Goal: Information Seeking & Learning: Learn about a topic

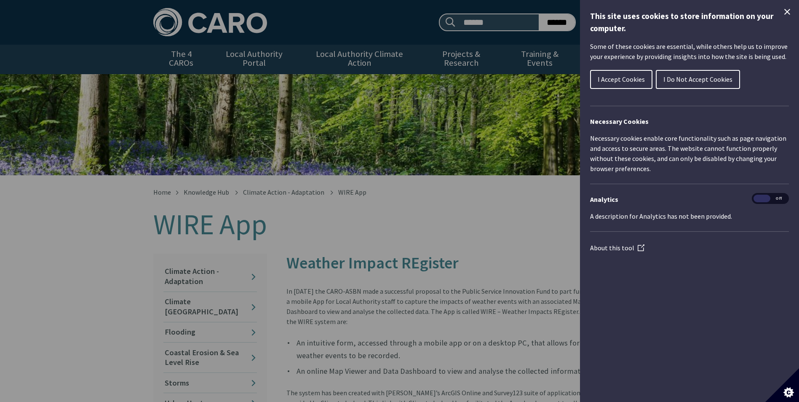
click at [644, 77] on button "I Accept Cookies" at bounding box center [621, 79] width 62 height 19
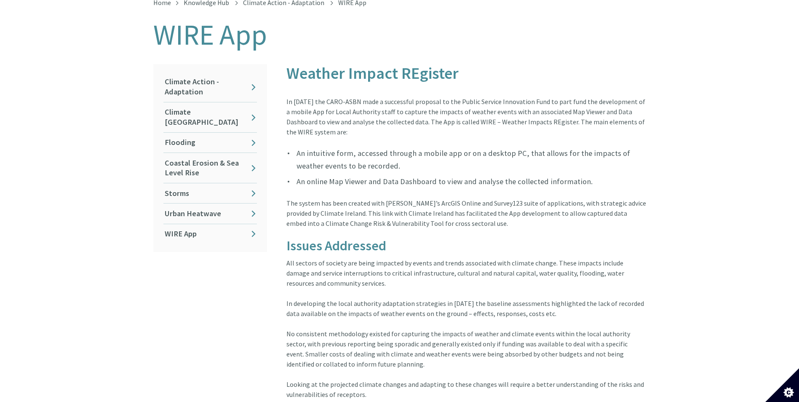
scroll to position [84, 0]
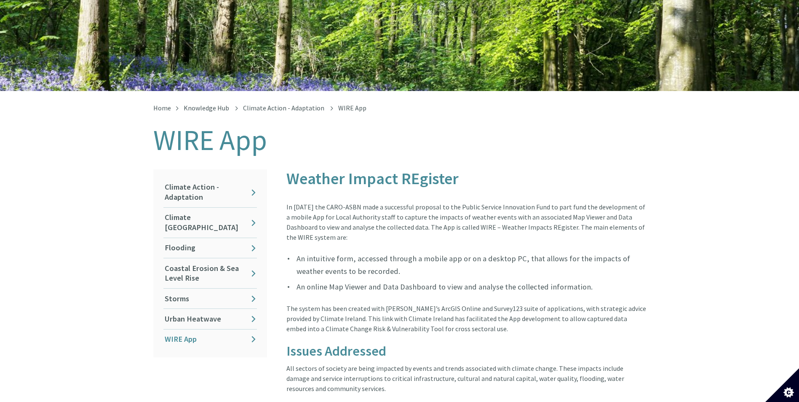
click at [217, 329] on link "WIRE App" at bounding box center [210, 339] width 94 height 20
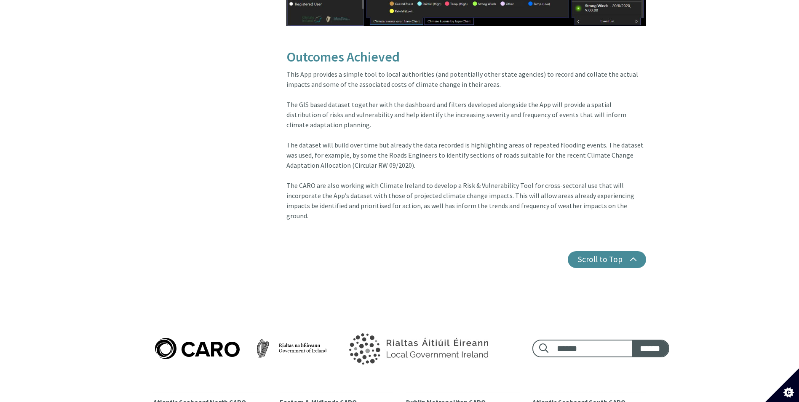
scroll to position [1306, 0]
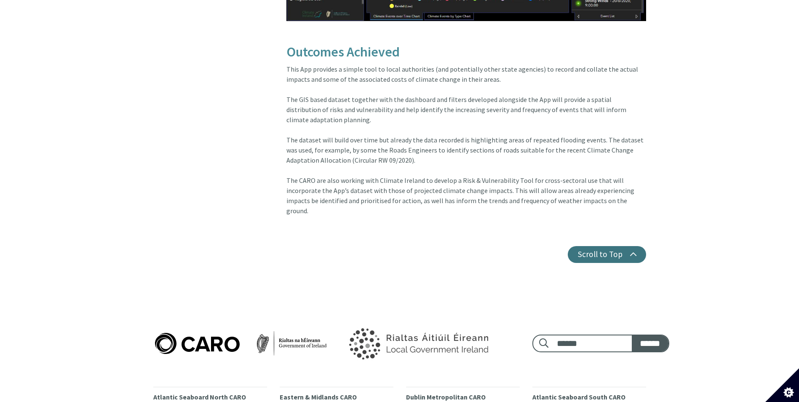
click at [623, 246] on button "Scroll to Top" at bounding box center [607, 254] width 78 height 17
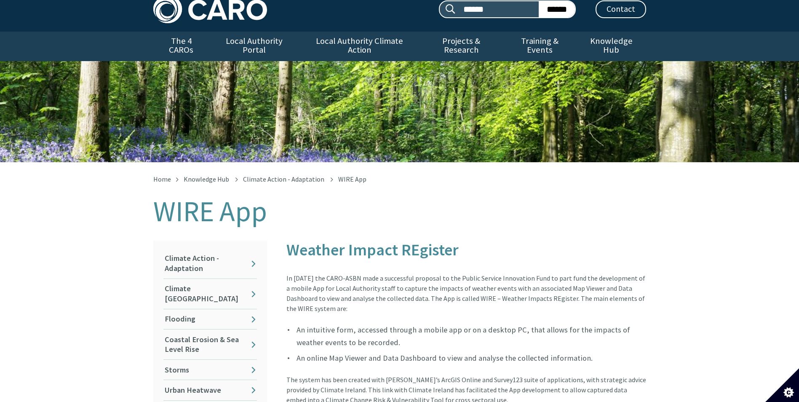
scroll to position [0, 0]
